Goal: Information Seeking & Learning: Check status

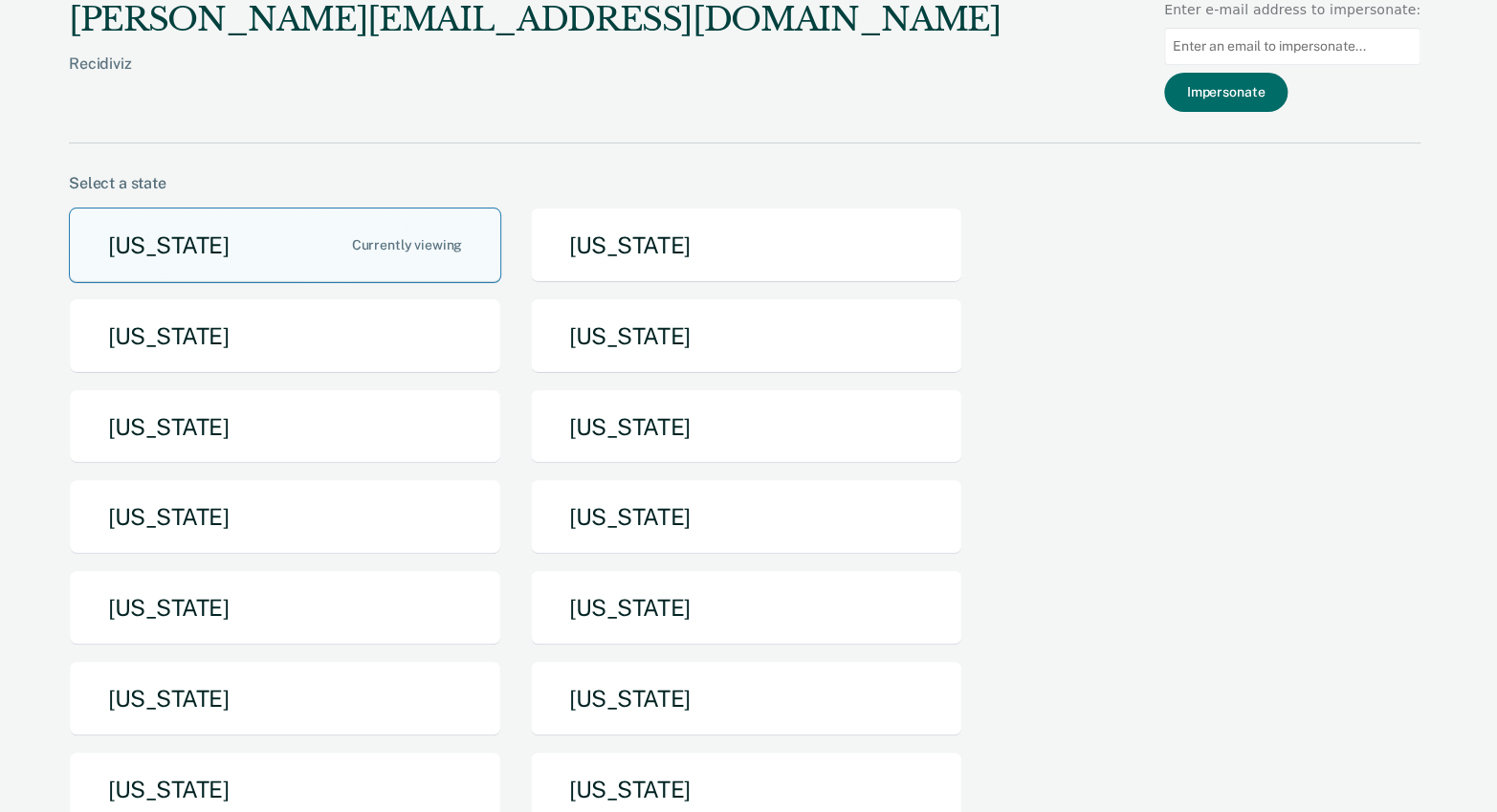
click at [299, 231] on button "[US_STATE]" at bounding box center [285, 245] width 432 height 76
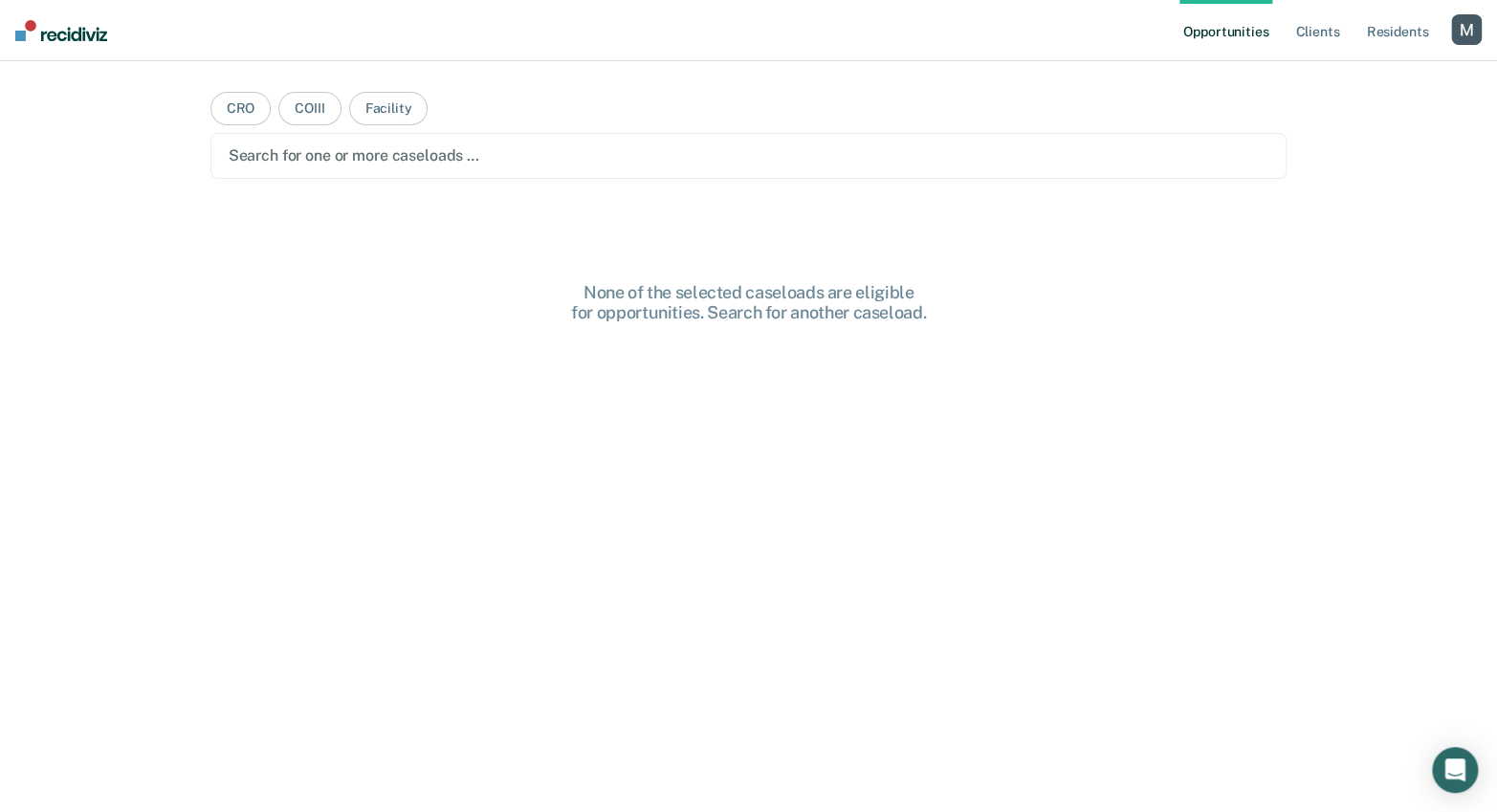
click at [368, 150] on div at bounding box center [749, 155] width 1041 height 22
click at [507, 159] on div at bounding box center [772, 155] width 763 height 22
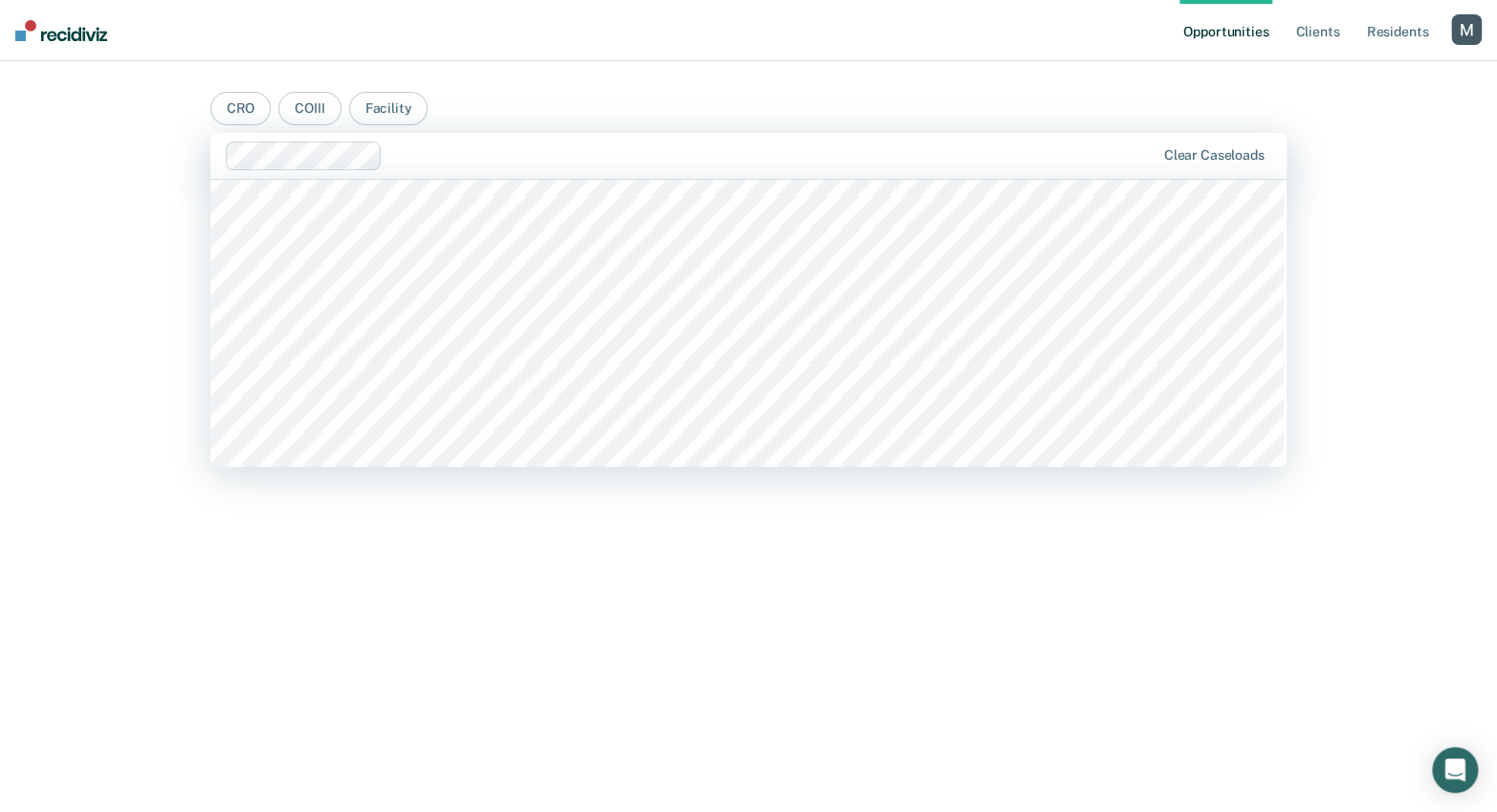
scroll to position [2438, 0]
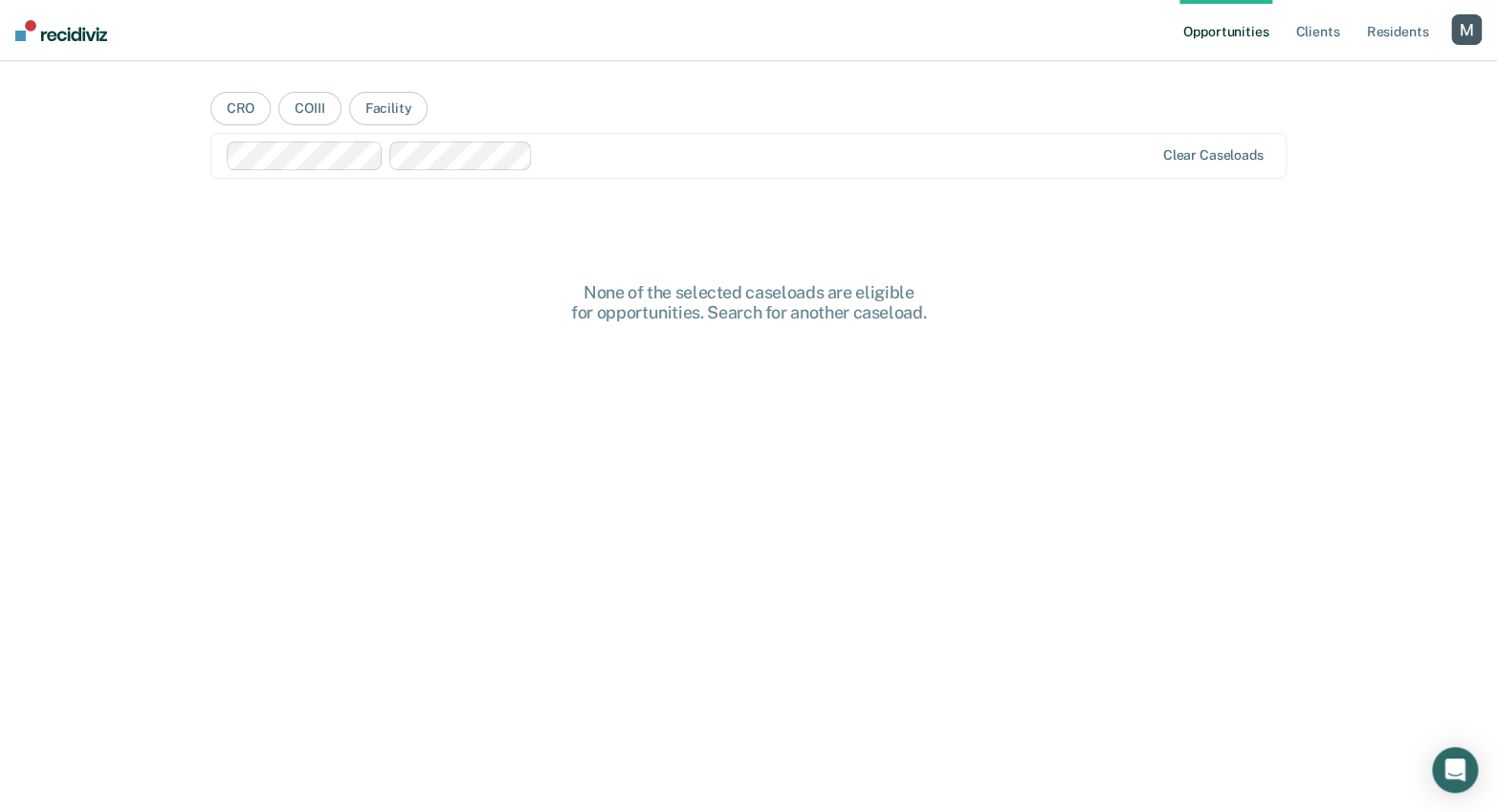
click at [188, 372] on main "CRO COIII Facility option [PERSON_NAME], selected. Clear caseloads None of the …" at bounding box center [749, 414] width 1123 height 705
click at [566, 154] on div at bounding box center [847, 155] width 613 height 22
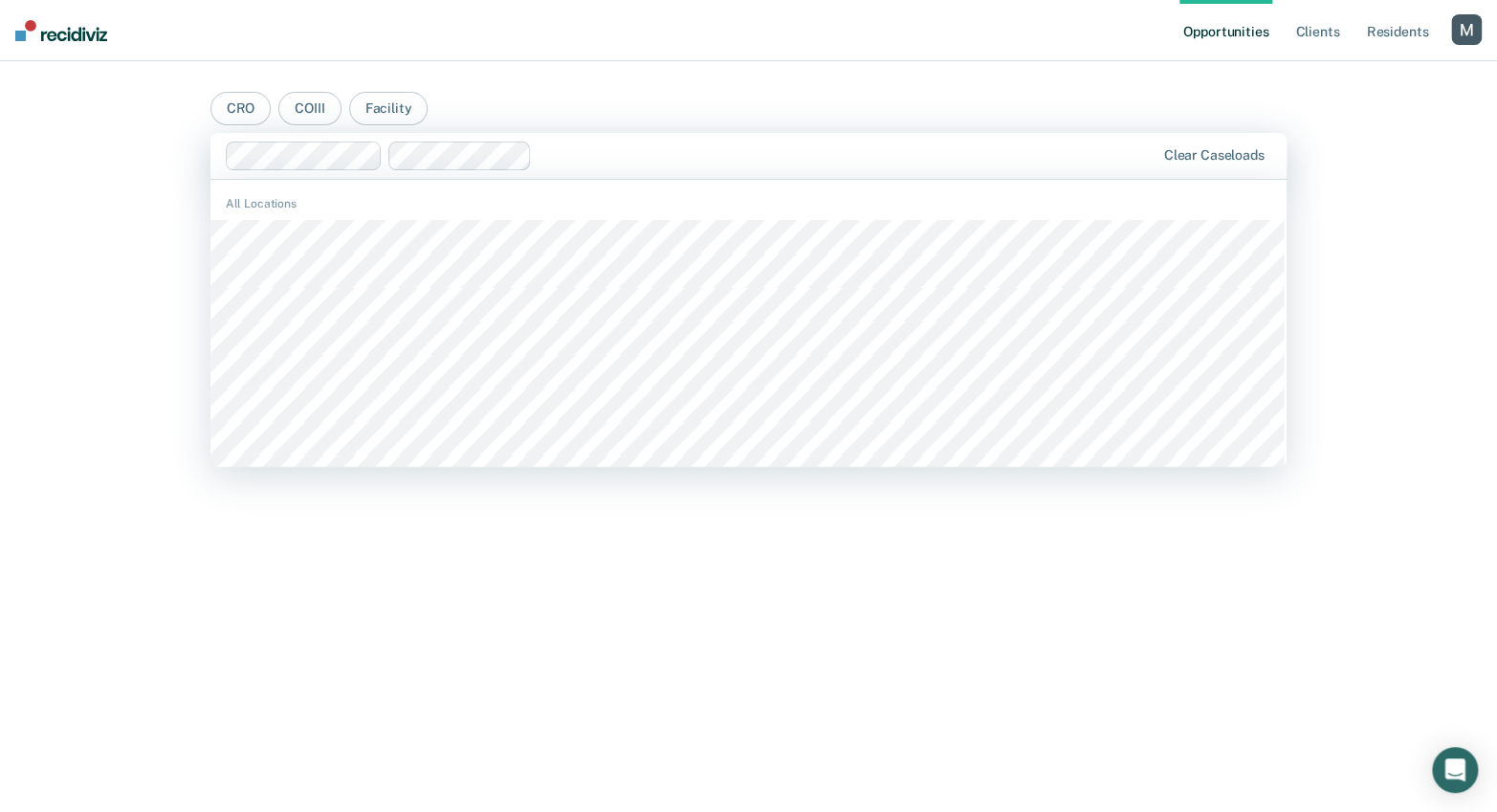
scroll to position [1202, 0]
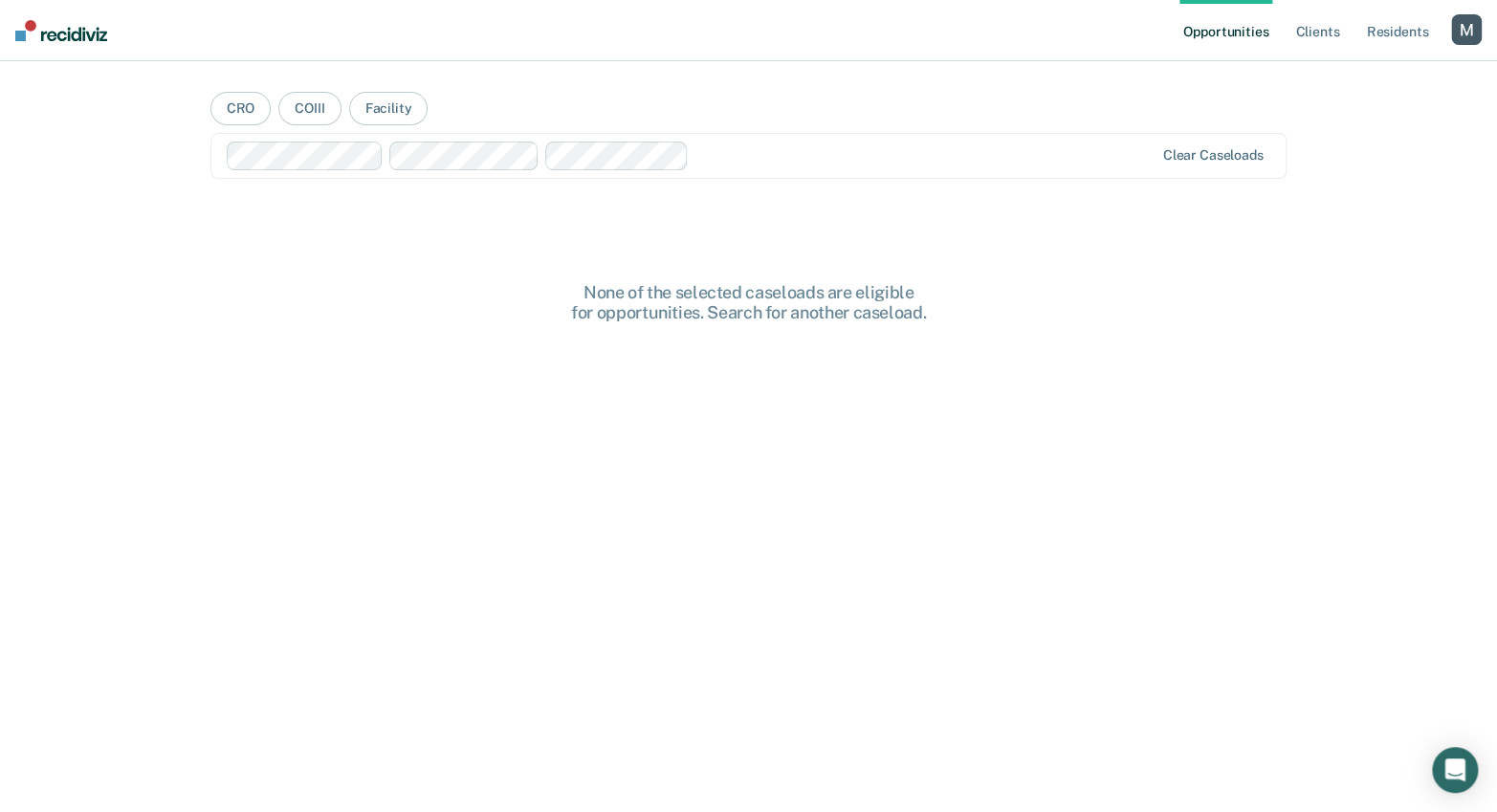
click at [179, 310] on div "Opportunities Client s Resident s Profile How it works Log Out CRO COIII Facili…" at bounding box center [748, 406] width 1497 height 812
click at [749, 156] on div at bounding box center [925, 155] width 457 height 22
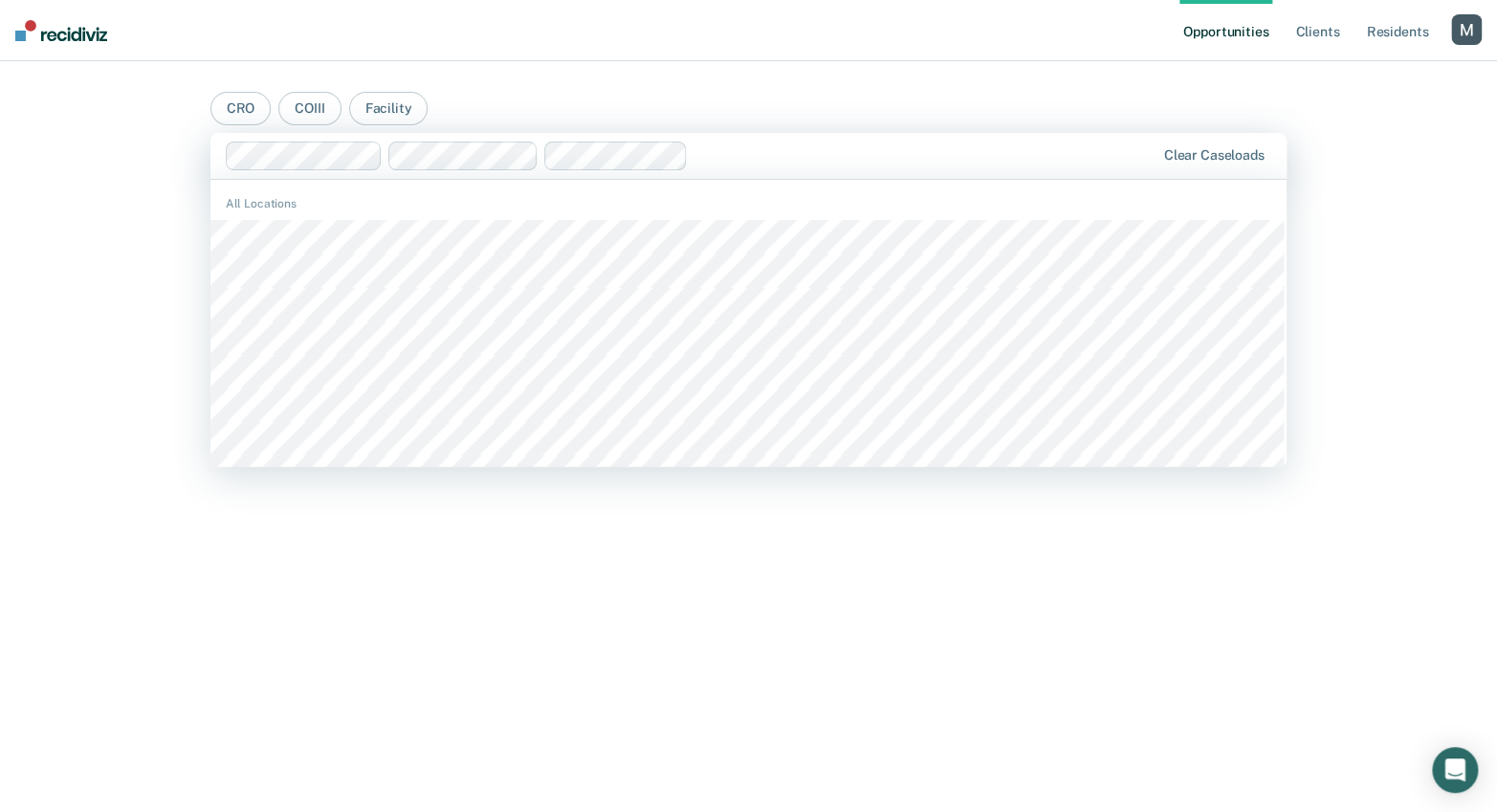
scroll to position [1747, 0]
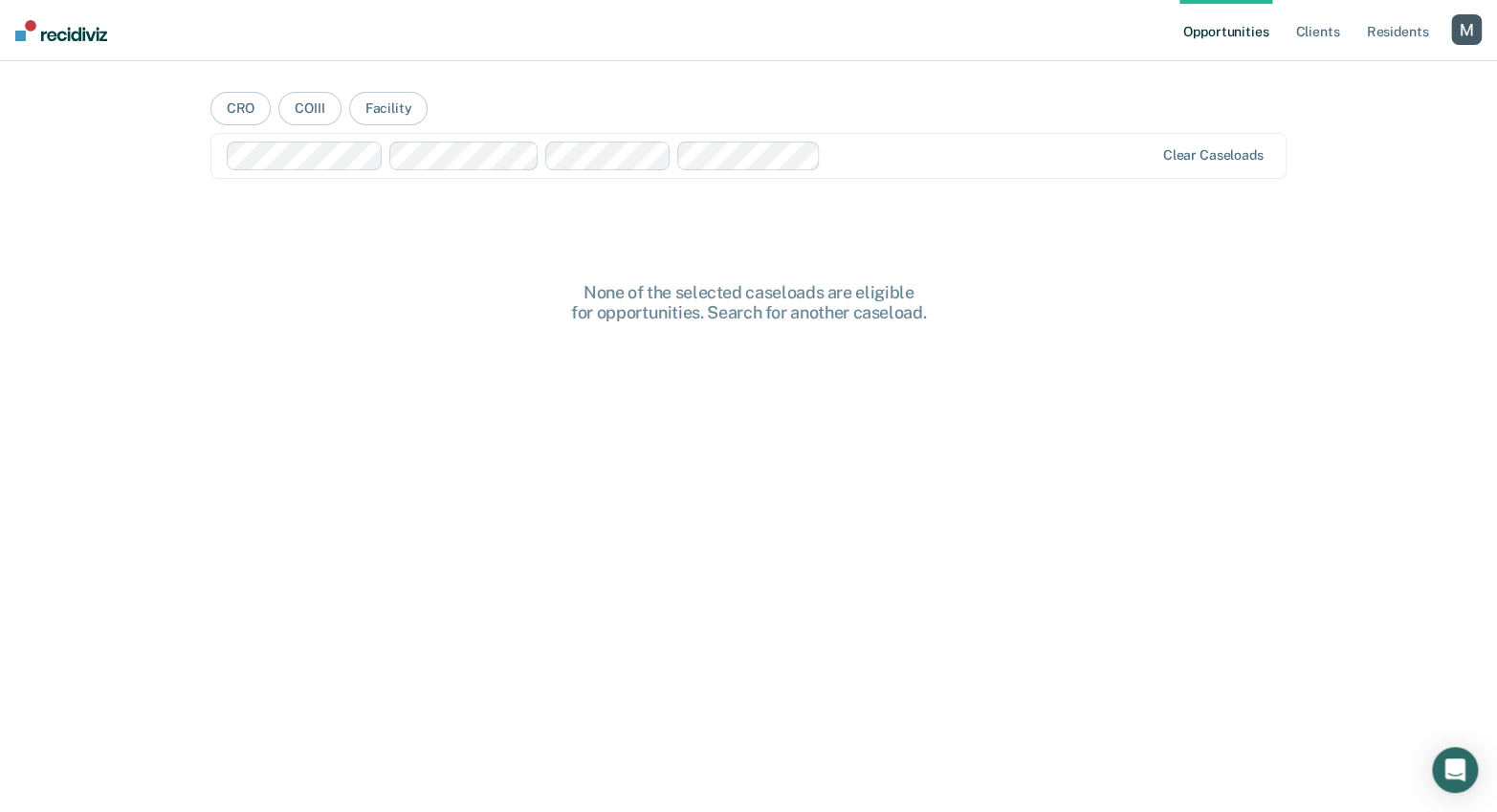
click at [667, 269] on main "CRO COIII Facility option Sadia Barnes, selected. Clear caseloads None of the s…" at bounding box center [749, 414] width 1123 height 705
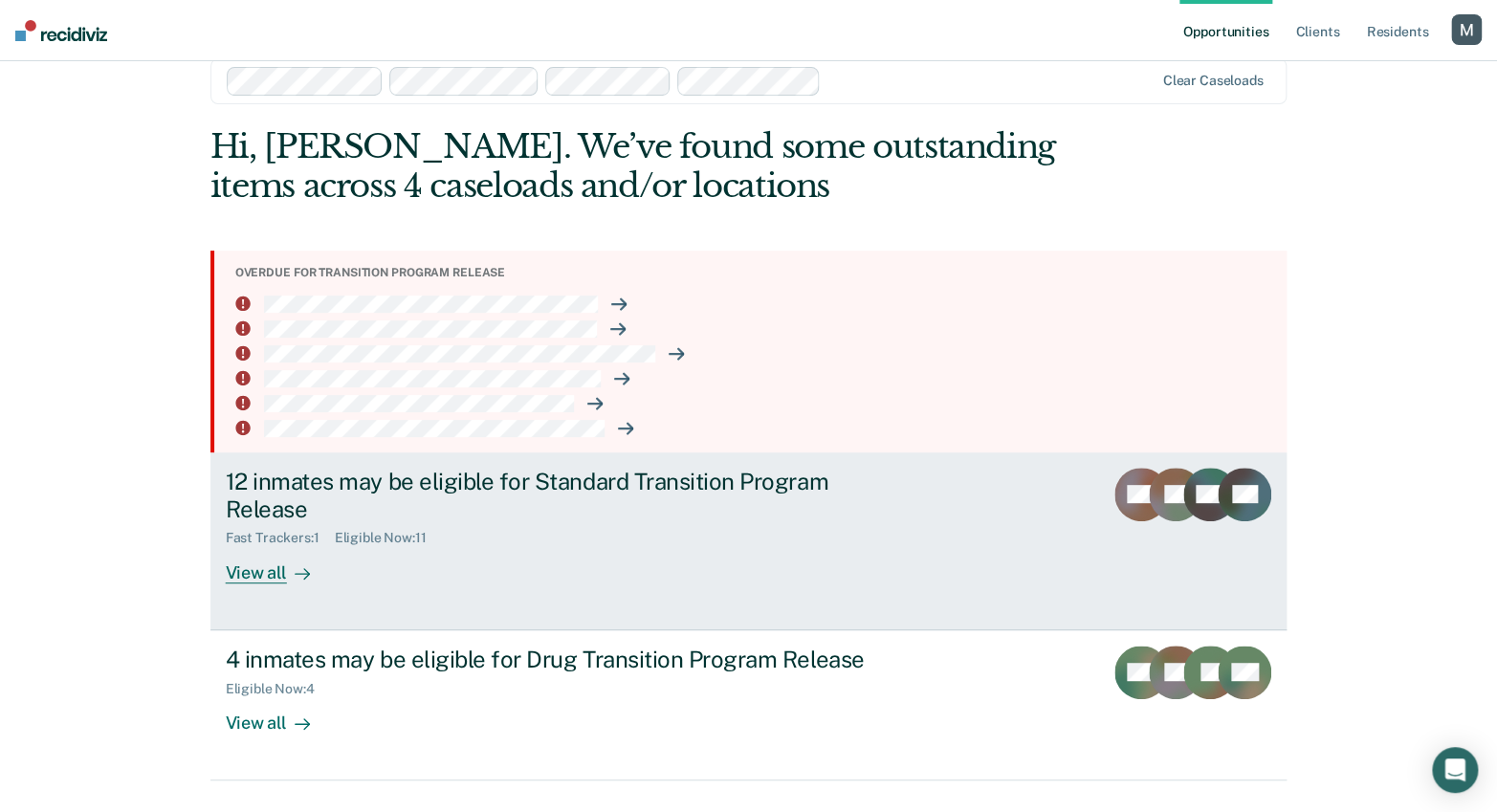
scroll to position [118, 0]
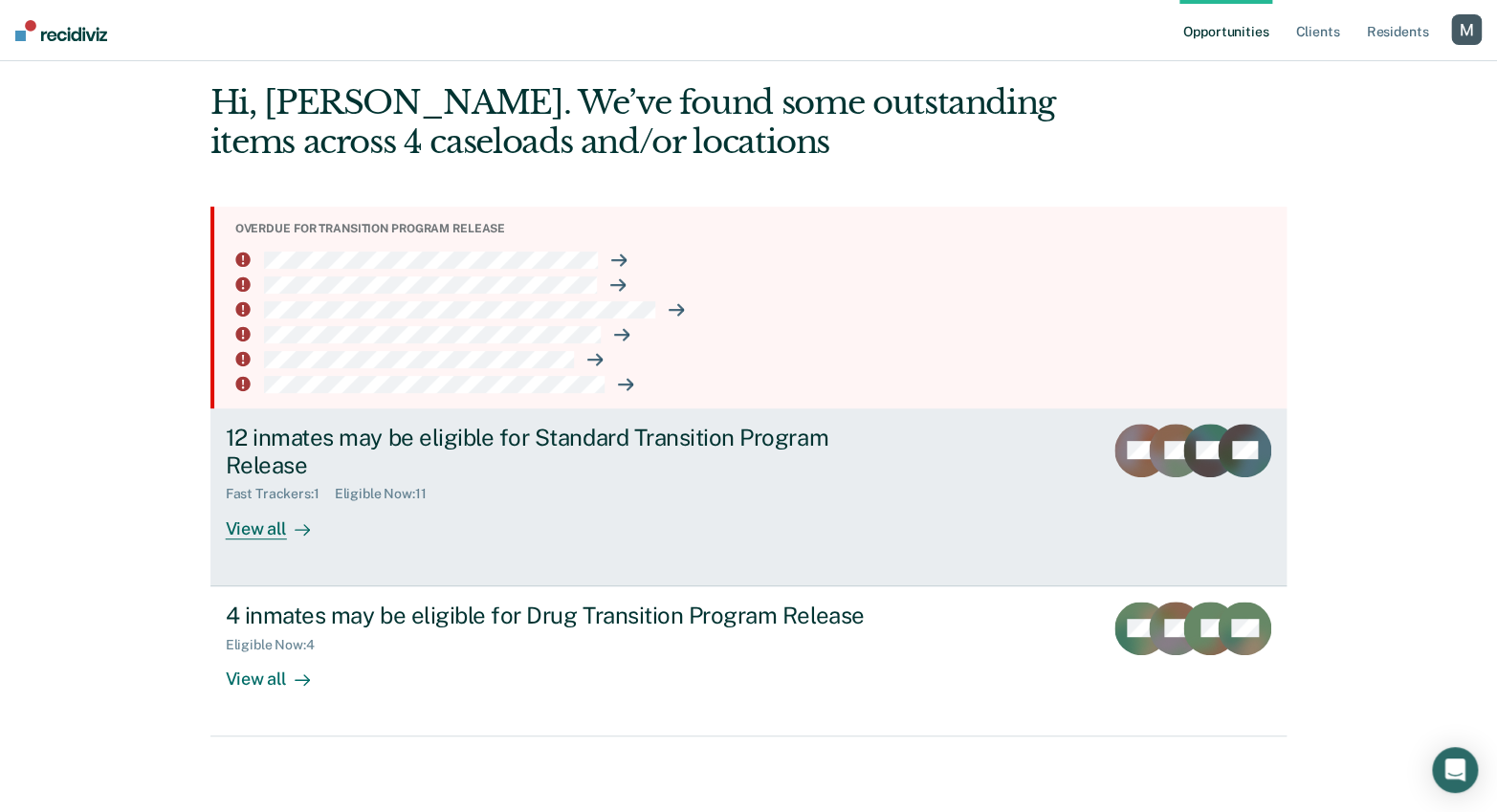
click at [576, 439] on div "12 inmates may be eligible for Standard Transition Program Release" at bounding box center [561, 451] width 671 height 55
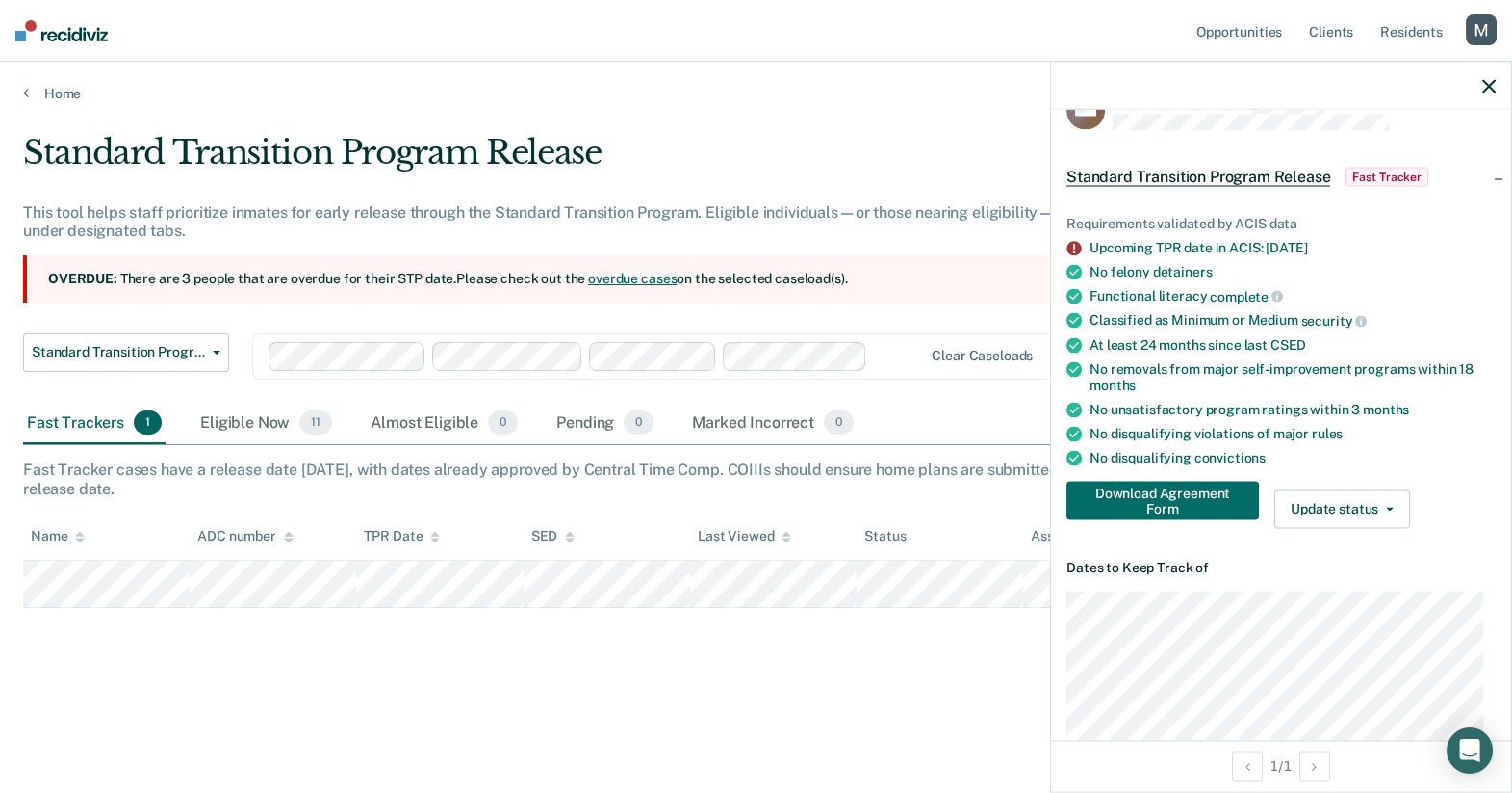
scroll to position [99, 0]
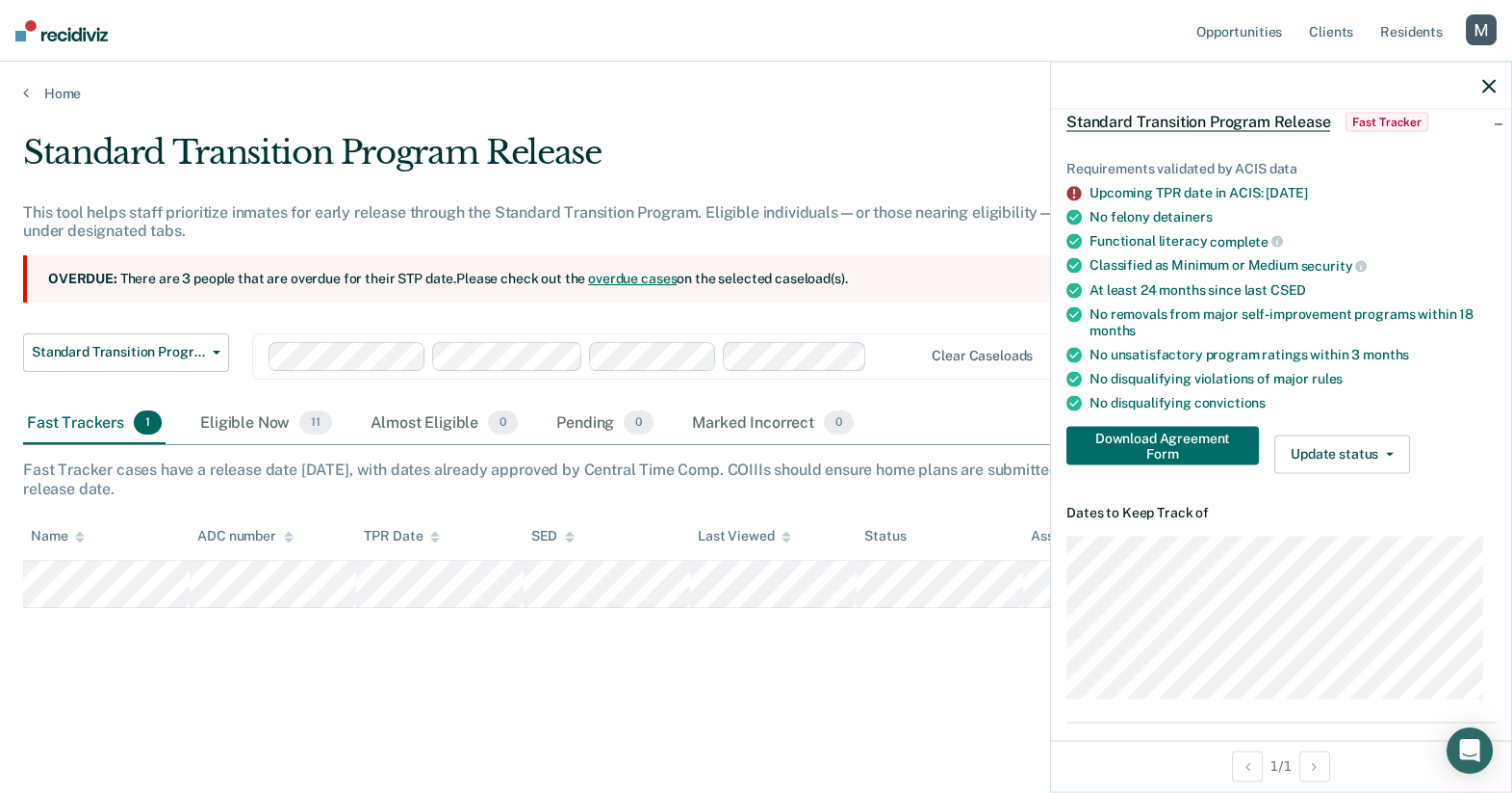
click at [890, 348] on div at bounding box center [898, 355] width 48 height 22
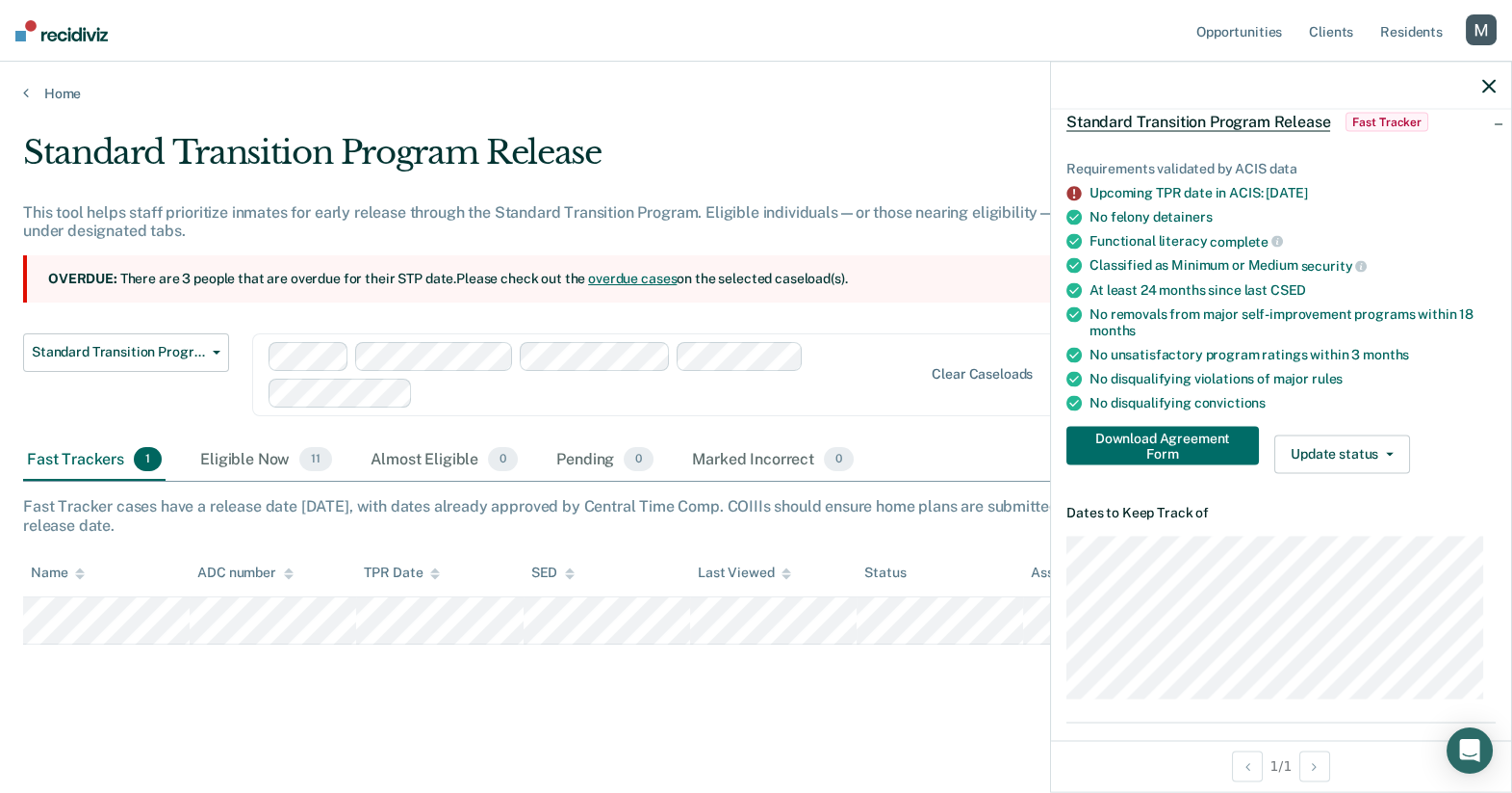
click at [506, 391] on div at bounding box center [671, 392] width 501 height 22
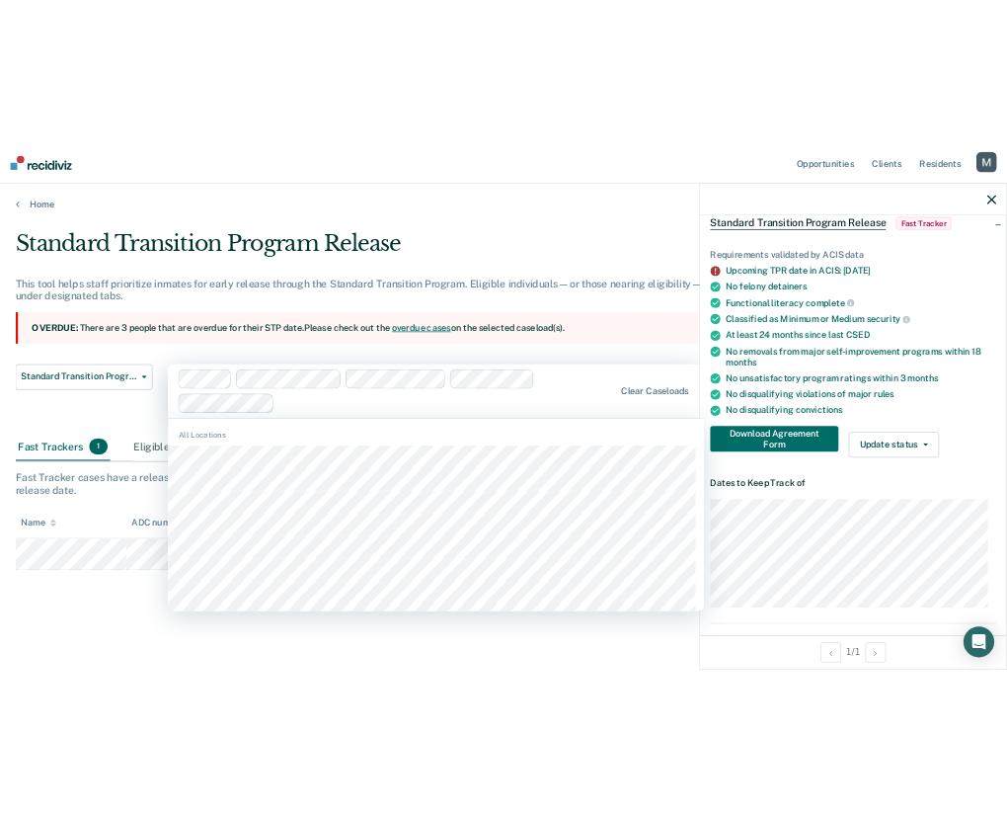
scroll to position [830, 0]
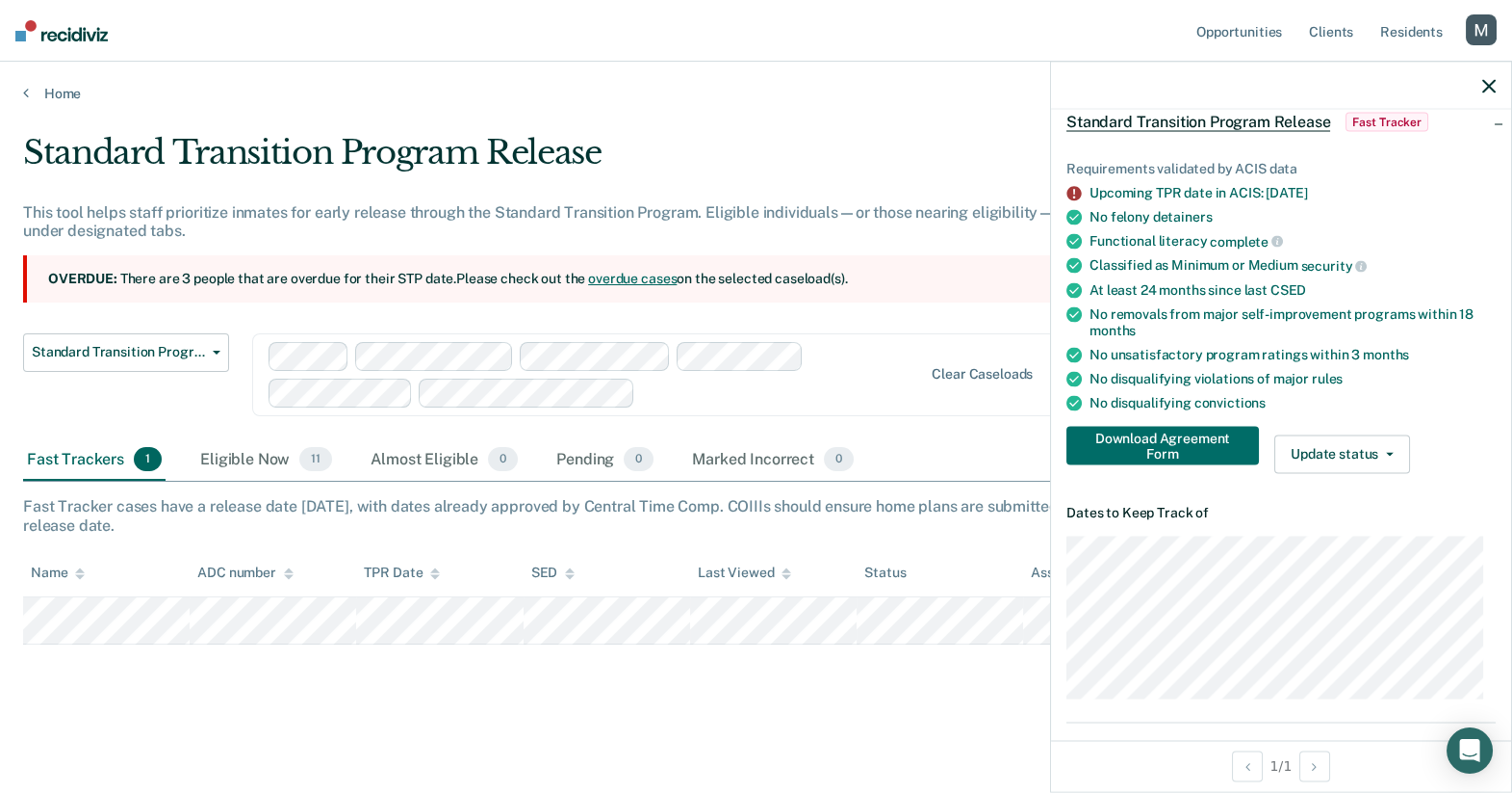
click at [710, 158] on div "Standard Transition Program Release" at bounding box center [590, 160] width 1134 height 55
click at [285, 460] on div "Eligible Now 11" at bounding box center [265, 459] width 139 height 42
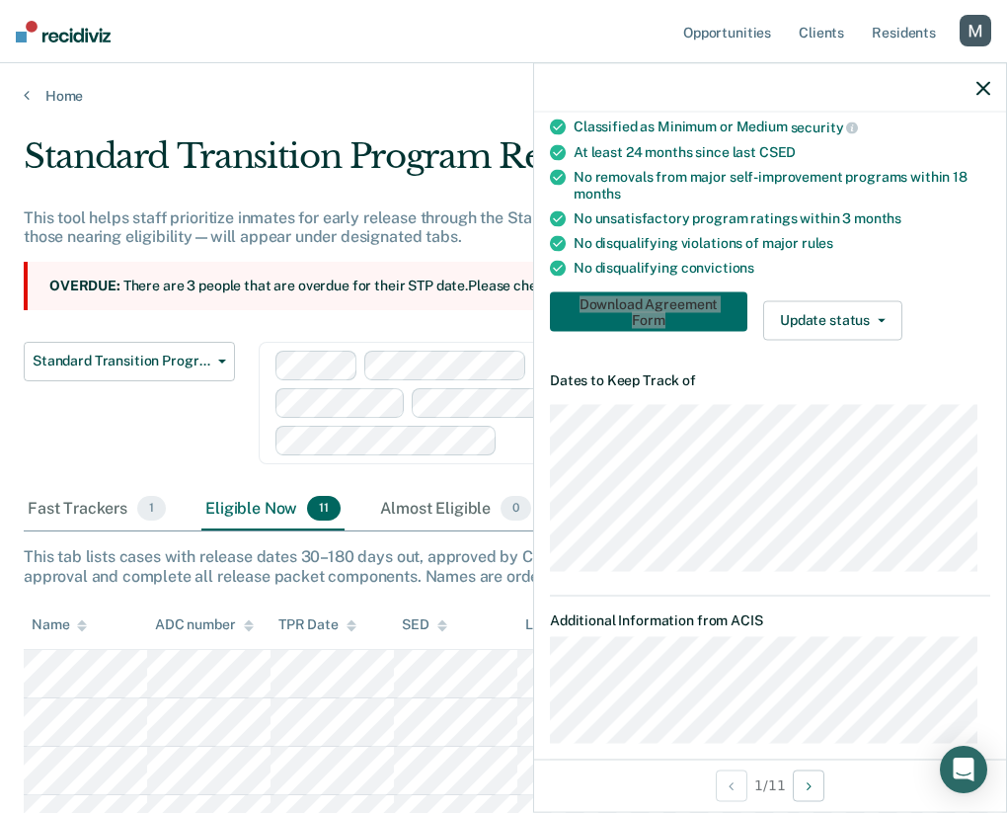
scroll to position [281, 0]
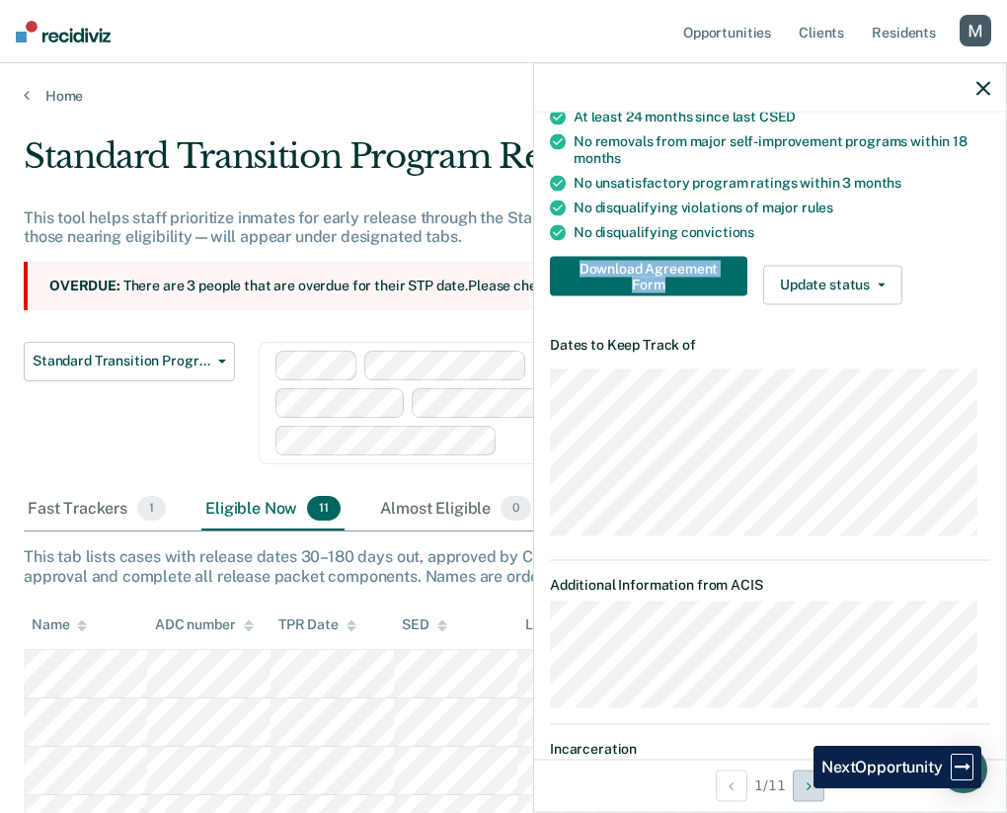
click at [799, 788] on button "Next Opportunity" at bounding box center [809, 785] width 32 height 32
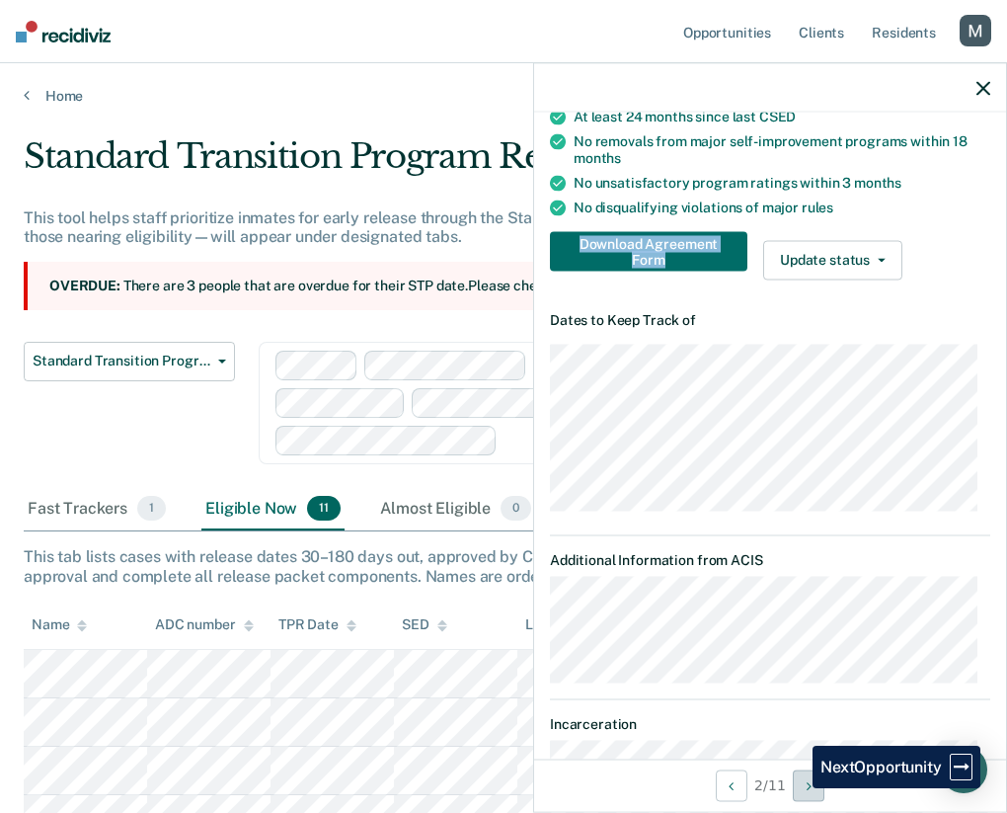
click at [798, 788] on button "Next Opportunity" at bounding box center [809, 785] width 32 height 32
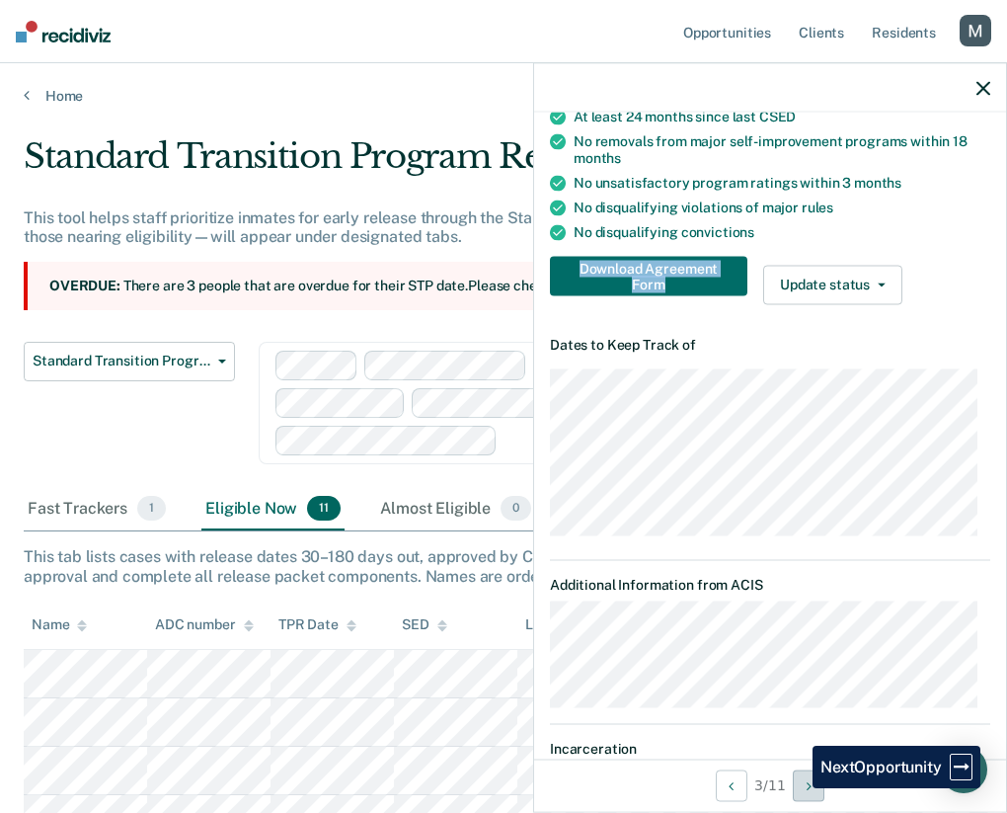
click at [798, 788] on button "Next Opportunity" at bounding box center [809, 785] width 32 height 32
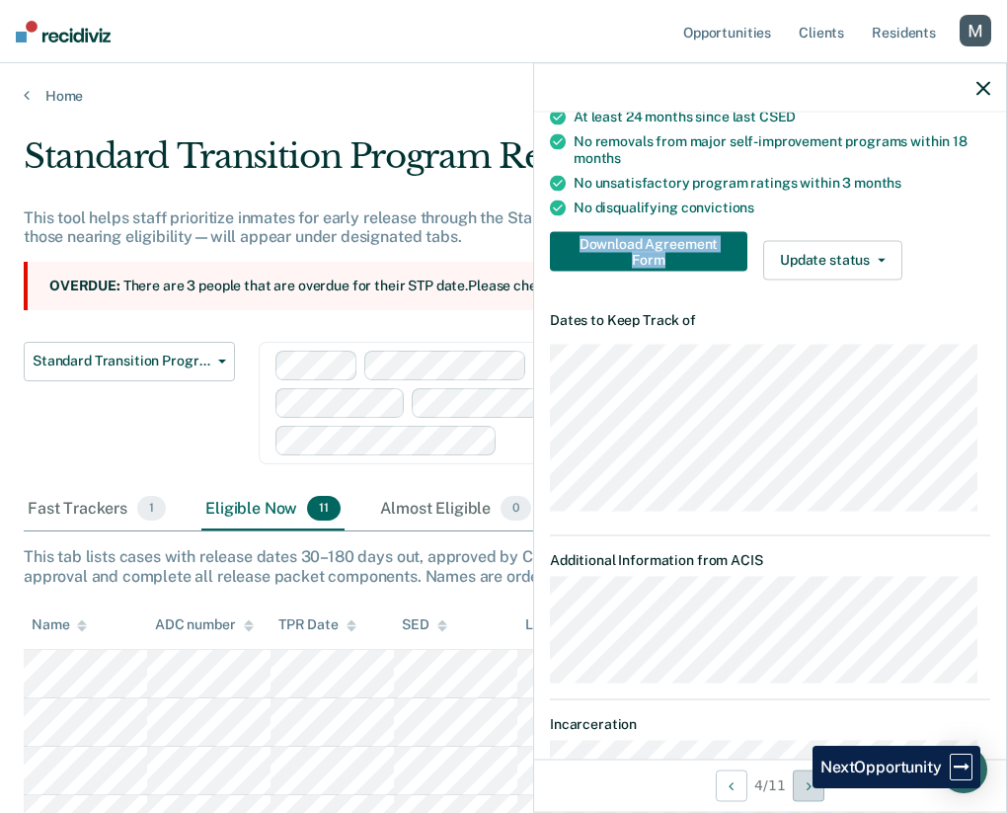
click at [798, 788] on button "Next Opportunity" at bounding box center [809, 785] width 32 height 32
click at [799, 788] on button "Next Opportunity" at bounding box center [809, 785] width 32 height 32
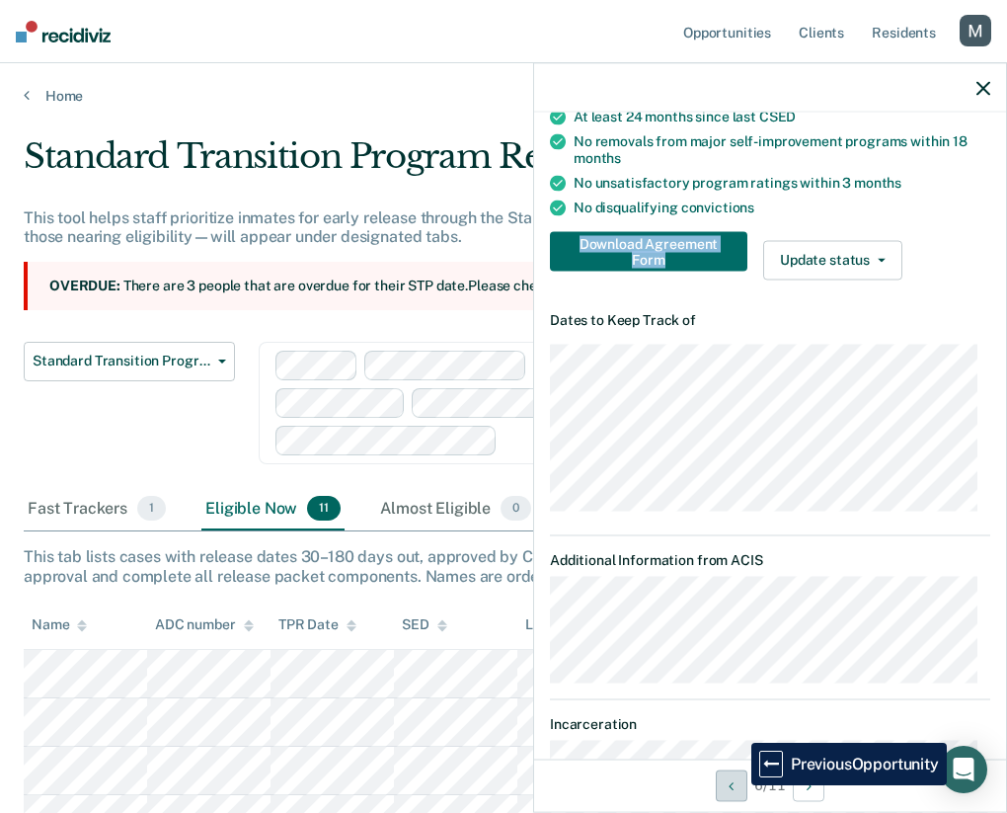
click at [736, 785] on button "Previous Opportunity" at bounding box center [732, 785] width 32 height 32
click at [735, 785] on button "Previous Opportunity" at bounding box center [732, 785] width 32 height 32
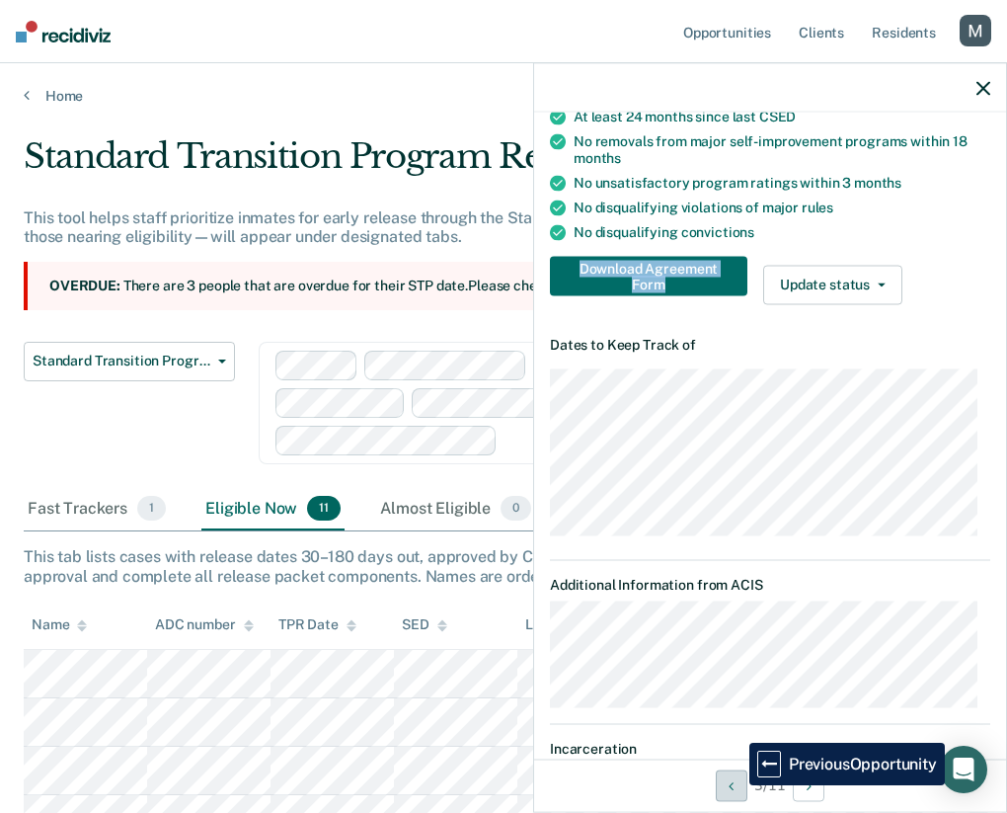
click at [735, 785] on button "Previous Opportunity" at bounding box center [732, 785] width 32 height 32
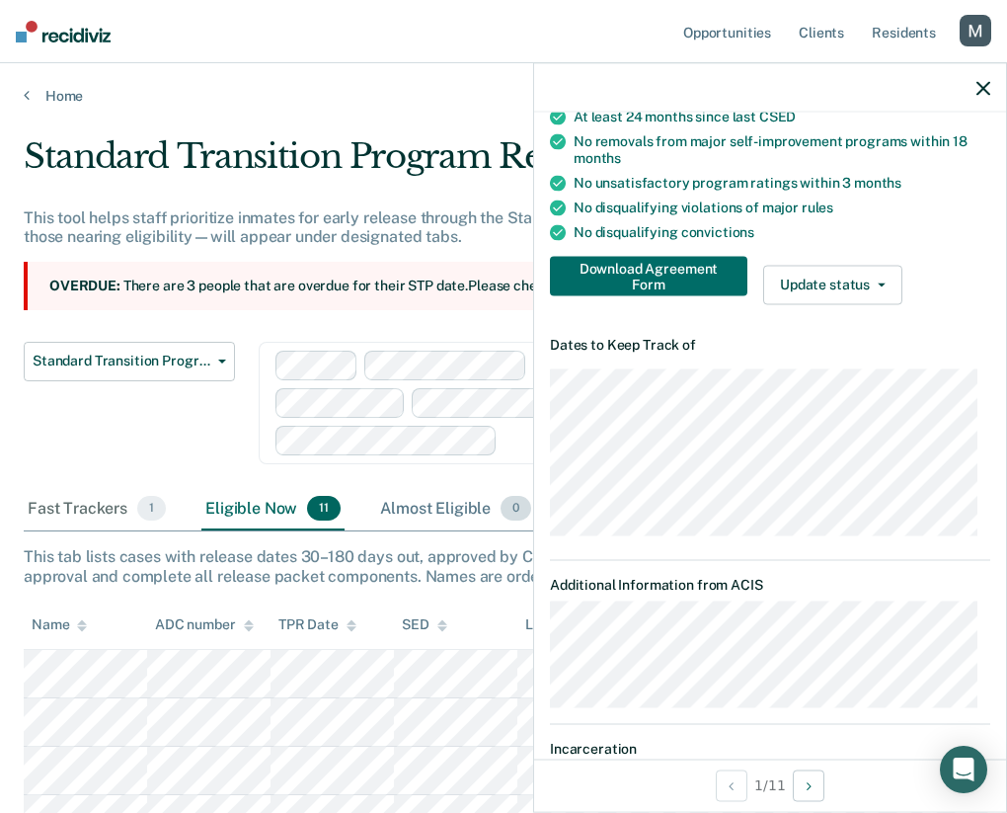
click at [439, 523] on div "Almost Eligible 0" at bounding box center [455, 509] width 159 height 43
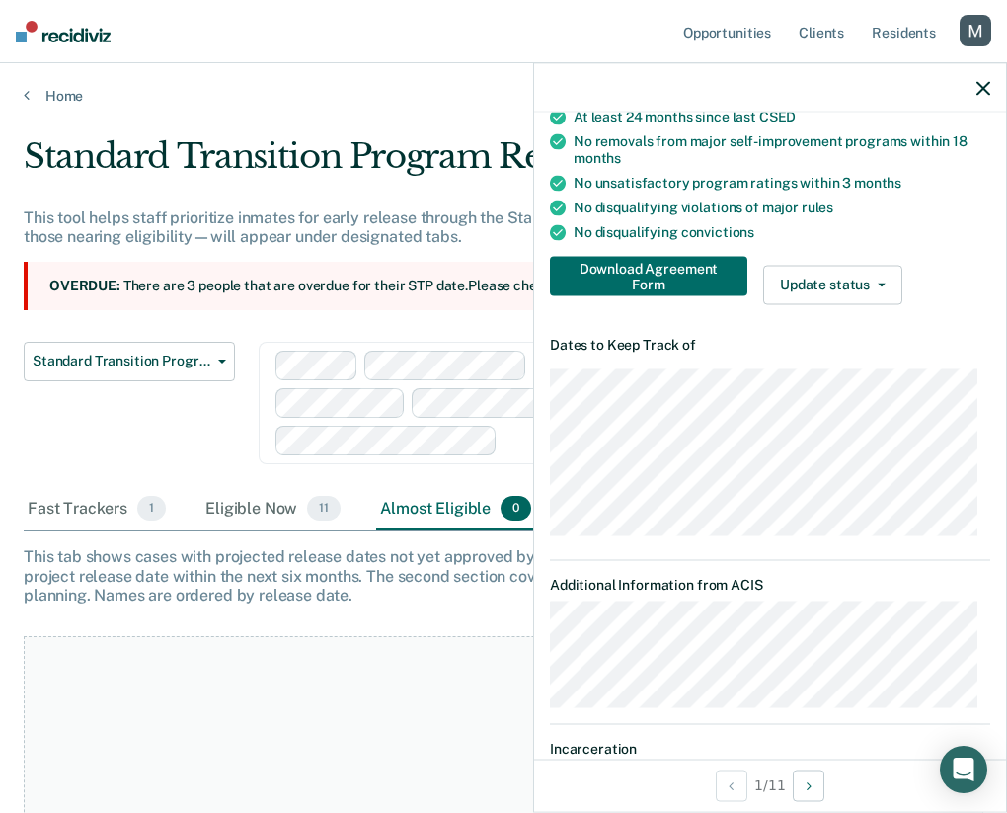
click at [496, 442] on div at bounding box center [483, 402] width 416 height 105
click at [987, 85] on icon "button" at bounding box center [983, 88] width 14 height 14
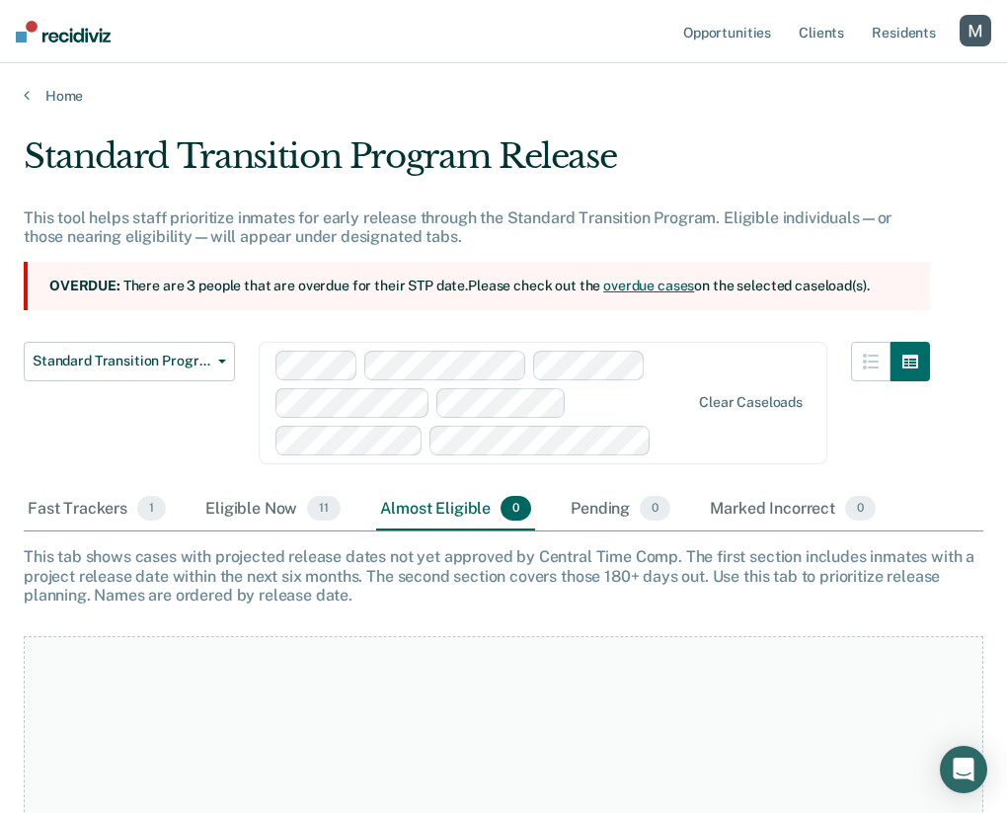
click at [717, 448] on div "Clear caseloads" at bounding box center [543, 403] width 569 height 122
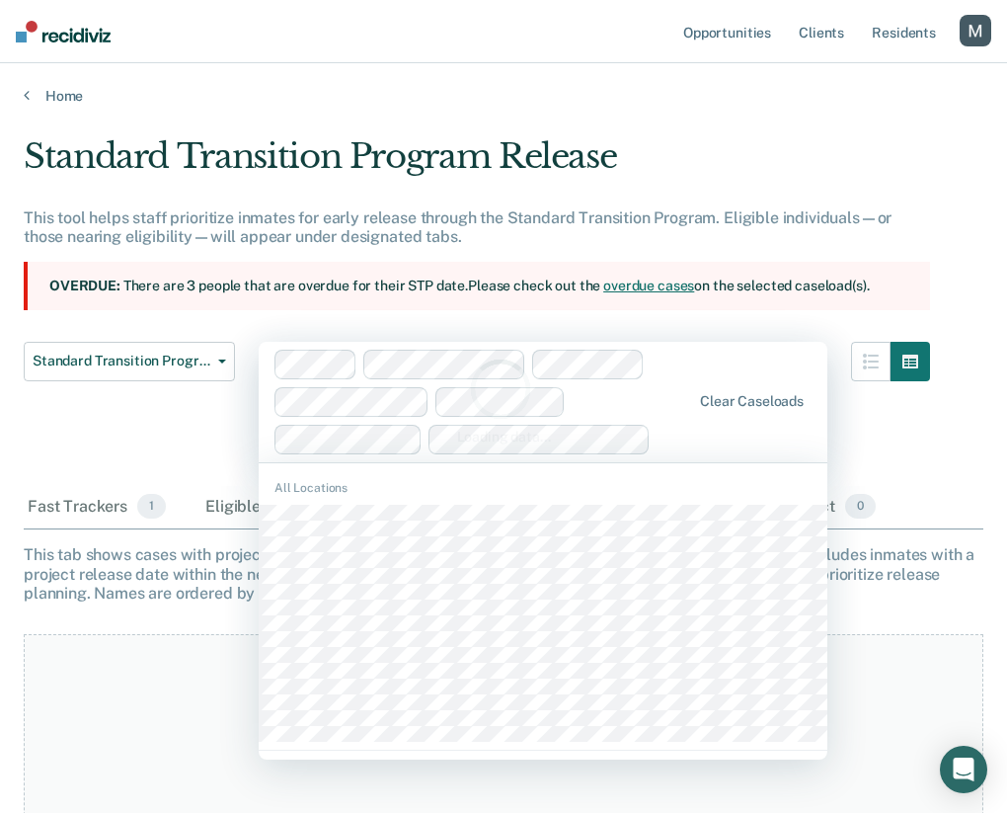
click at [554, 531] on div "Standard Transition Program Release This tool helps staff prioritize inmates fo…" at bounding box center [504, 400] width 960 height 528
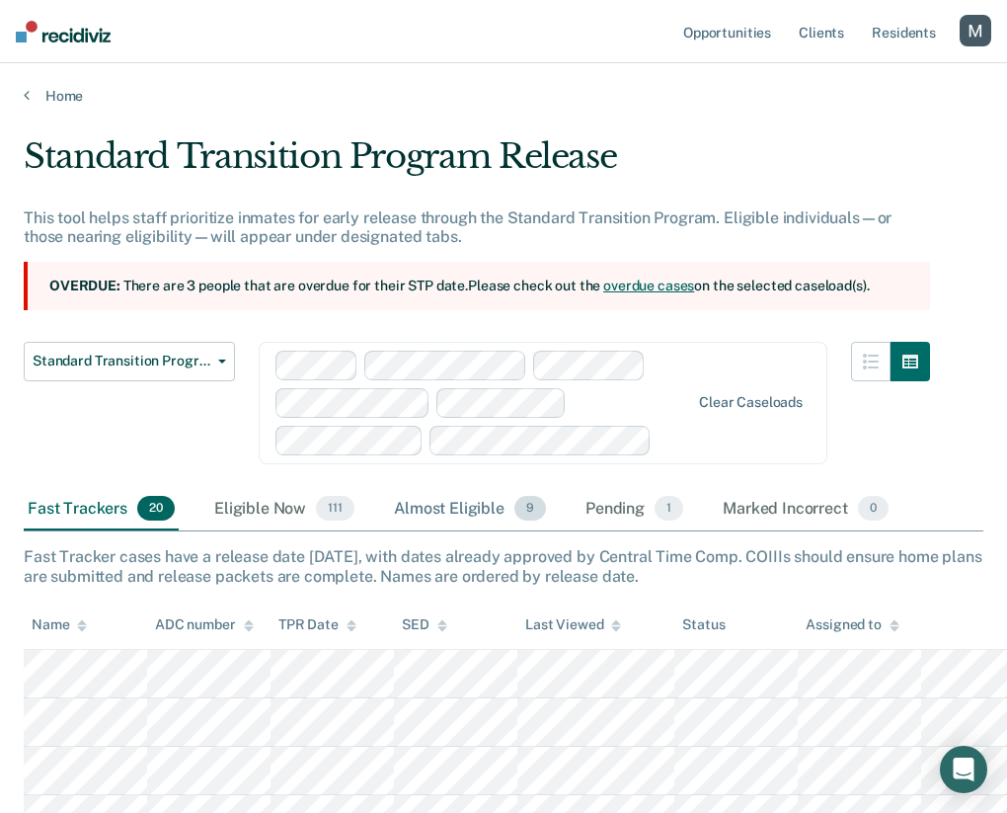
click at [477, 505] on div "Almost Eligible 9" at bounding box center [470, 509] width 160 height 43
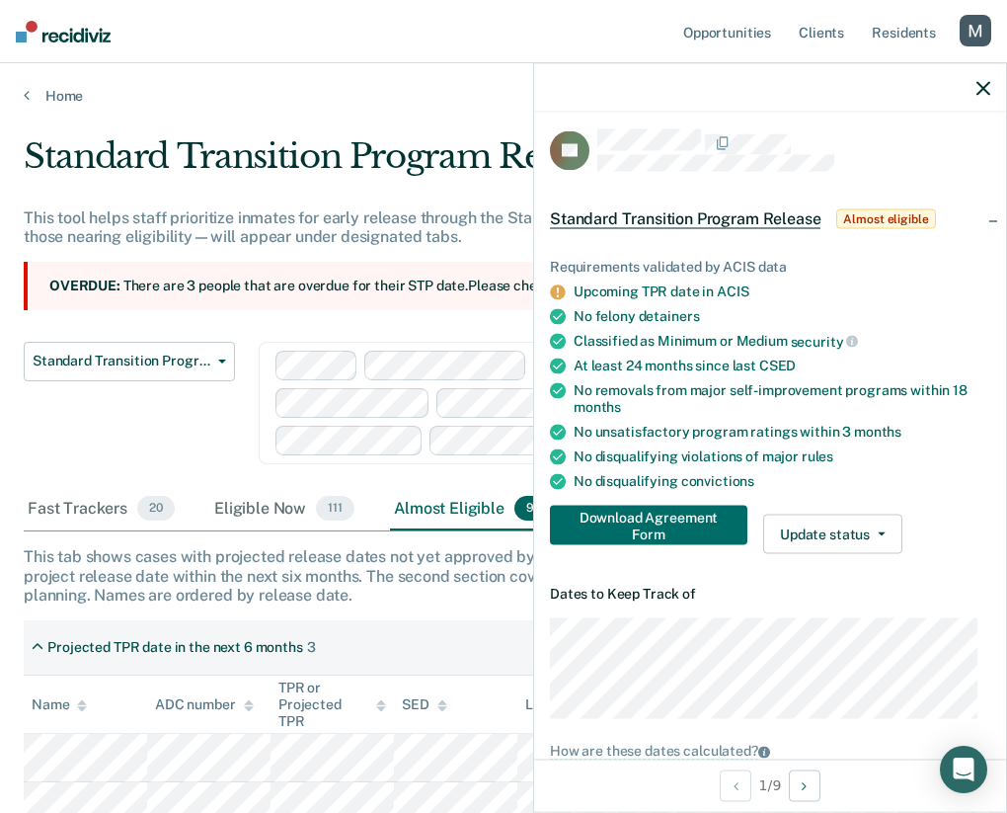
scroll to position [0, 0]
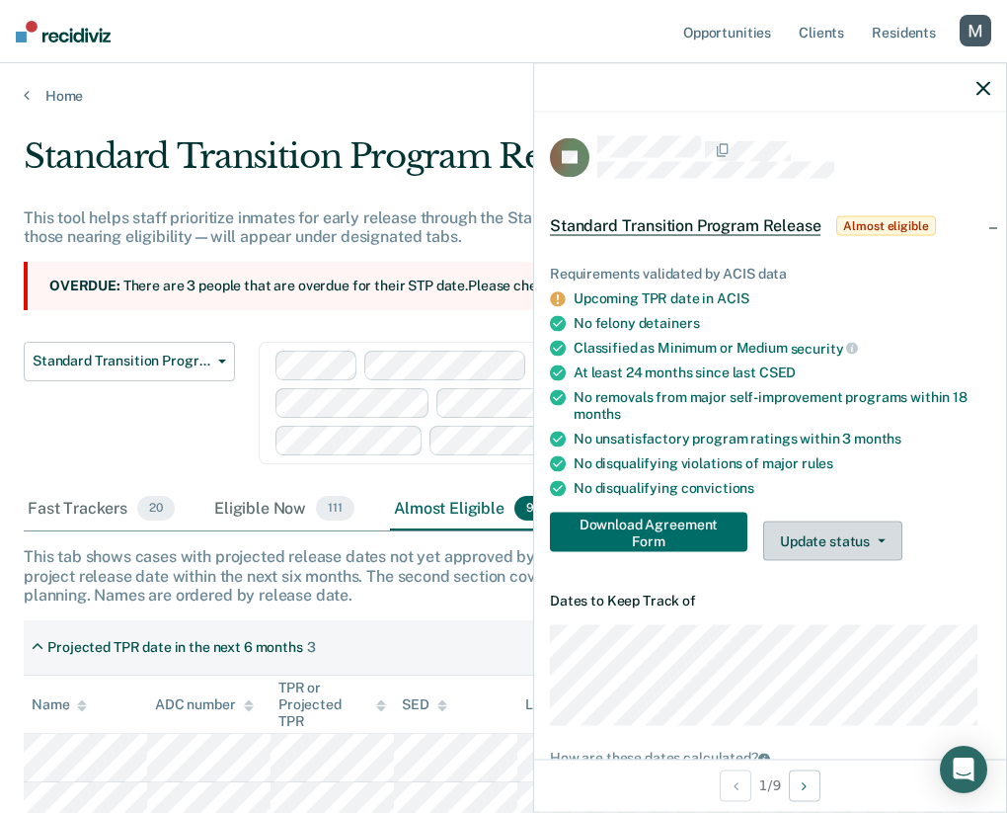
click at [875, 530] on button "Update status" at bounding box center [832, 540] width 139 height 39
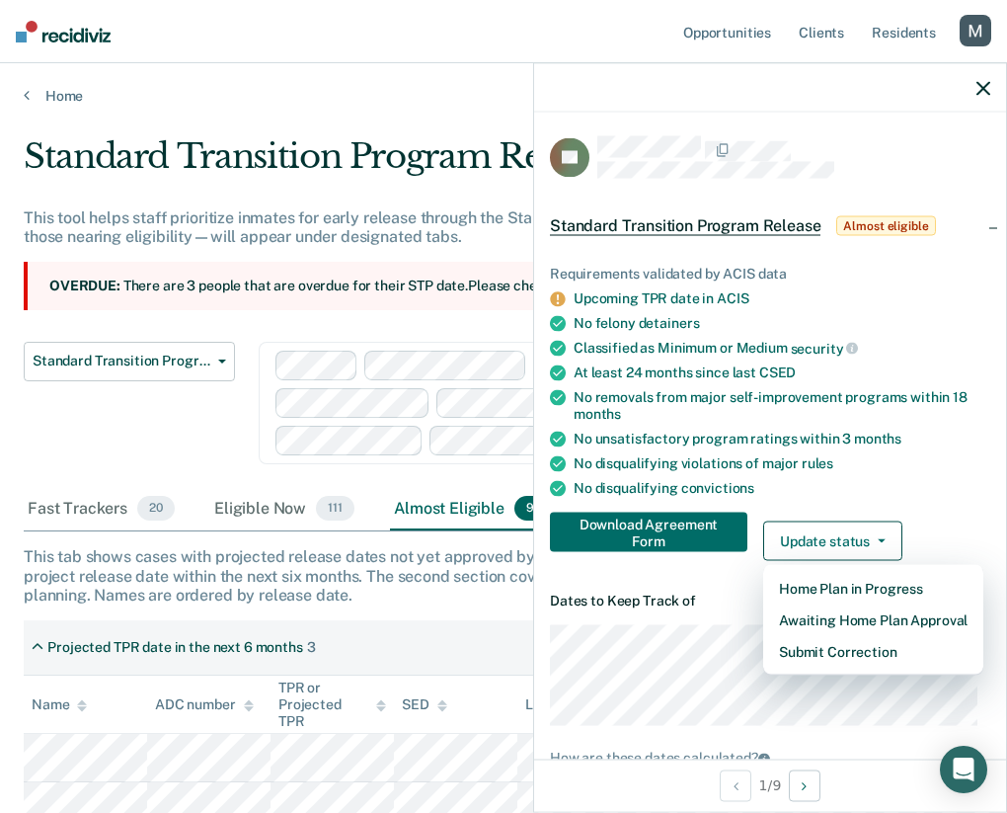
click at [879, 462] on div "No disqualifying violations of major rules" at bounding box center [782, 463] width 417 height 17
